Goal: Book appointment/travel/reservation

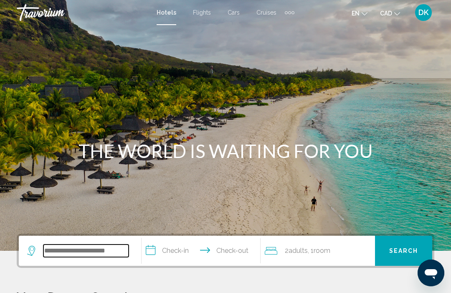
click at [56, 251] on input "Search widget" at bounding box center [85, 250] width 85 height 13
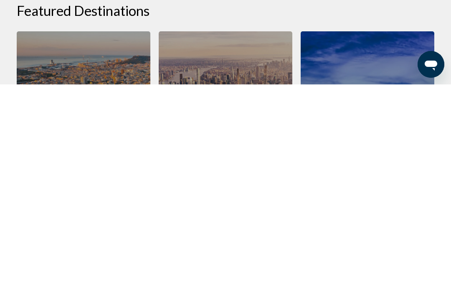
scroll to position [187, 0]
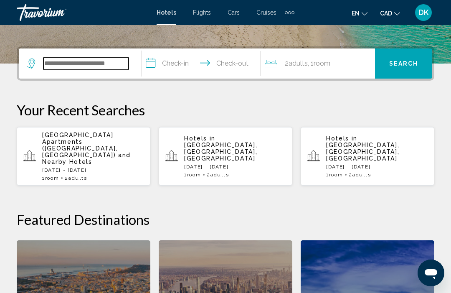
click at [51, 65] on input "Search widget" at bounding box center [85, 63] width 85 height 13
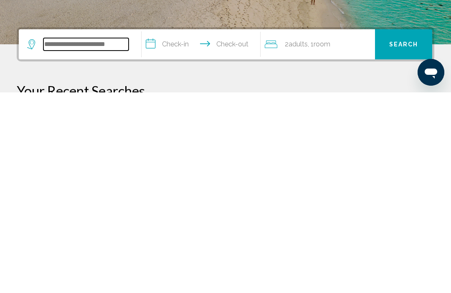
scroll to position [0, 0]
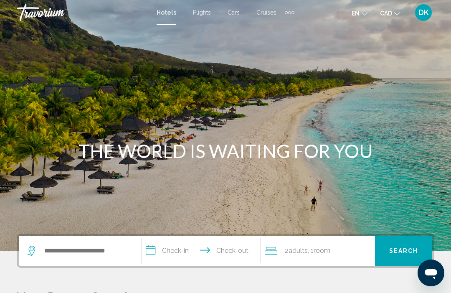
click at [234, 16] on span "Cars" at bounding box center [234, 12] width 12 height 7
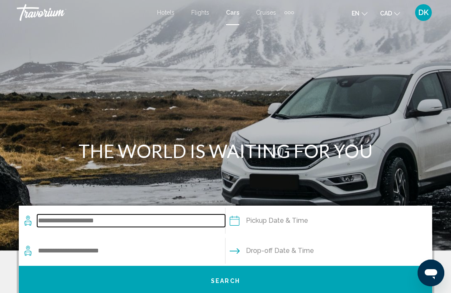
click at [45, 218] on input "Search widget" at bounding box center [131, 220] width 188 height 13
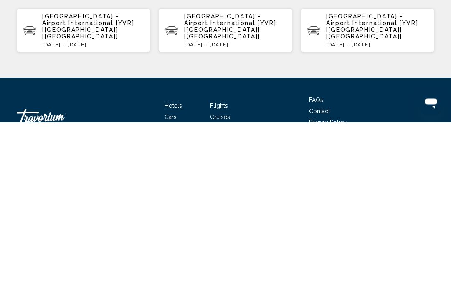
scroll to position [160, 0]
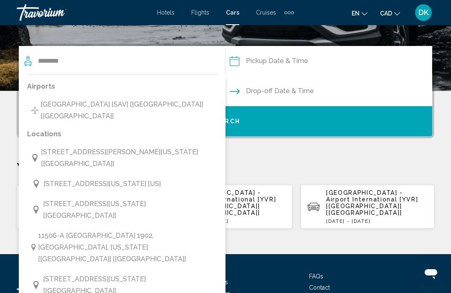
click at [134, 107] on span "[GEOGRAPHIC_DATA] [SAV] [[GEOGRAPHIC_DATA]] [[GEOGRAPHIC_DATA]]" at bounding box center [127, 110] width 173 height 23
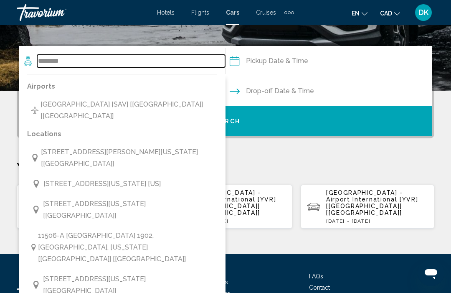
type input "**********"
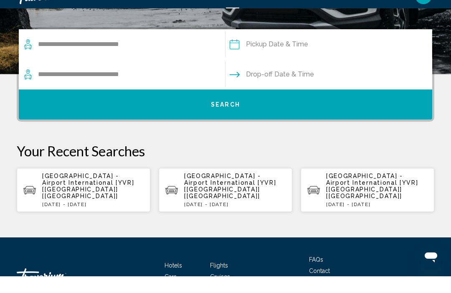
click at [262, 50] on input "Pickup date" at bounding box center [329, 62] width 210 height 33
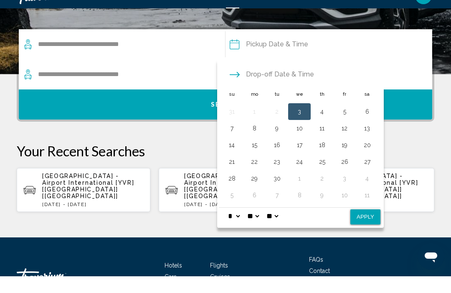
scroll to position [176, 0]
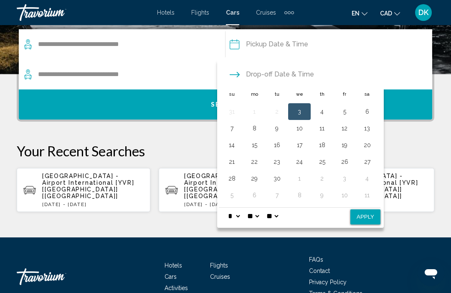
click at [297, 113] on button "3" at bounding box center [299, 112] width 13 height 12
click at [379, 218] on button "Apply" at bounding box center [366, 216] width 30 height 15
type input "**********"
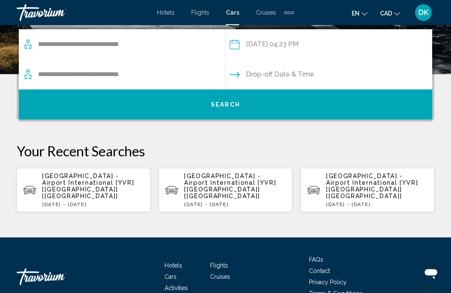
click at [232, 81] on input "Drop-off date" at bounding box center [329, 75] width 210 height 33
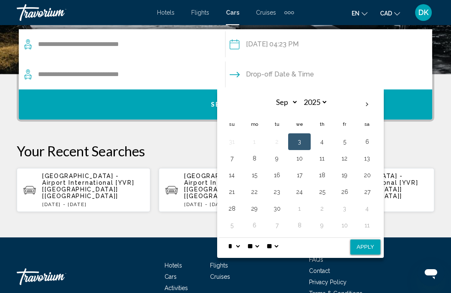
click at [230, 160] on button "7" at bounding box center [231, 159] width 13 height 12
click at [369, 250] on button "Apply" at bounding box center [366, 246] width 30 height 15
type input "**********"
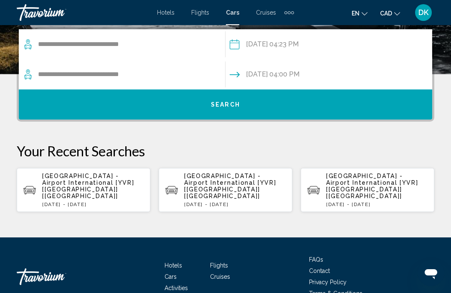
click at [227, 109] on button "Search" at bounding box center [226, 104] width 414 height 30
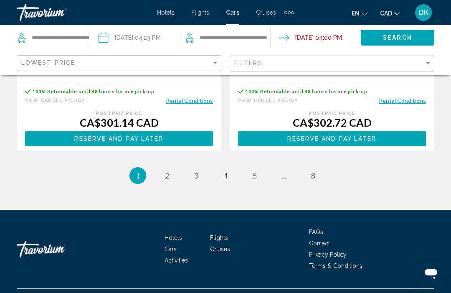
scroll to position [1927, 0]
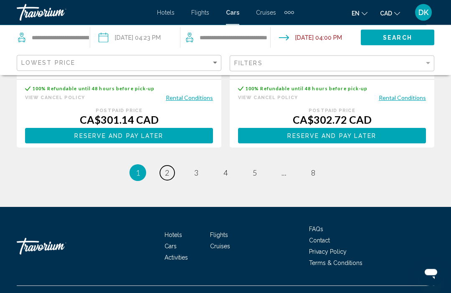
click at [167, 178] on span "2" at bounding box center [167, 172] width 4 height 9
